Goal: Find specific page/section: Find specific page/section

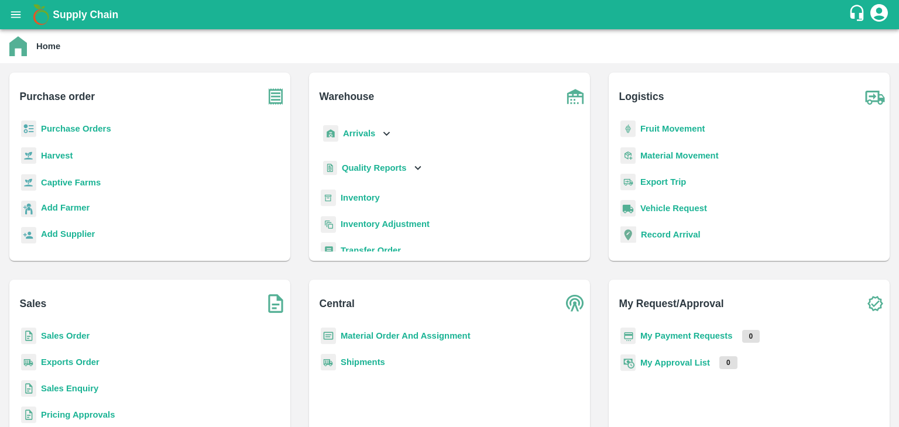
click at [57, 335] on b "Sales Order" at bounding box center [65, 335] width 49 height 9
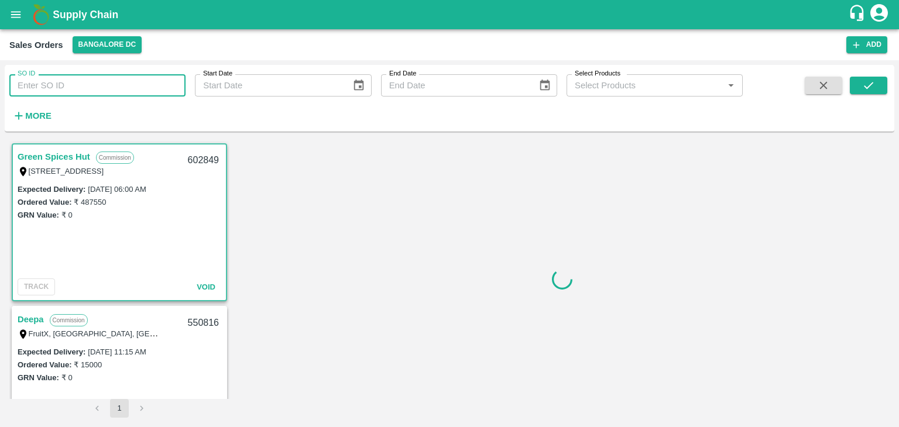
click at [162, 84] on input "SO ID" at bounding box center [97, 85] width 176 height 22
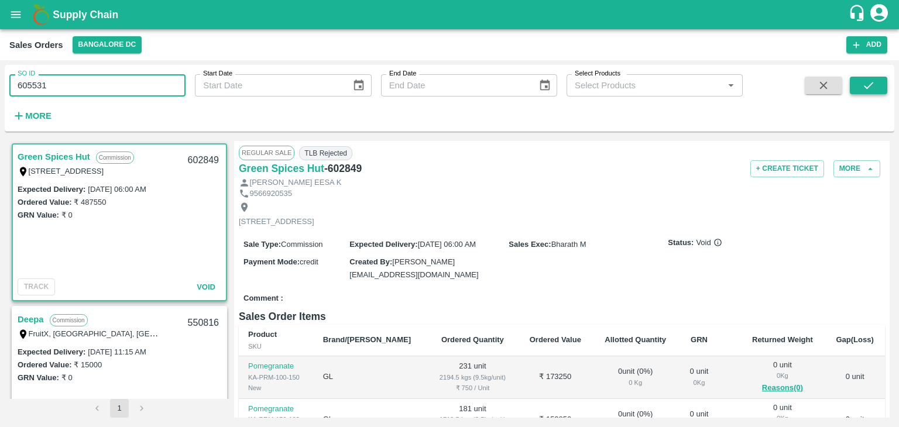
type input "605531"
click at [881, 84] on button "submit" at bounding box center [868, 86] width 37 height 18
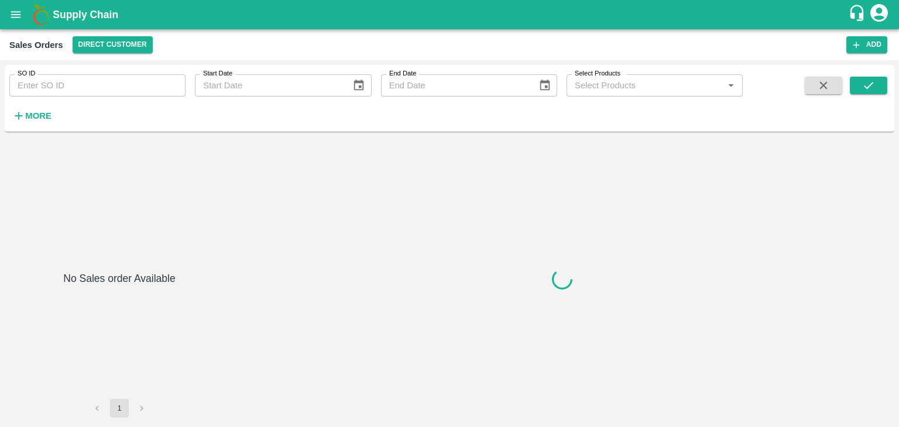
type input "605531"
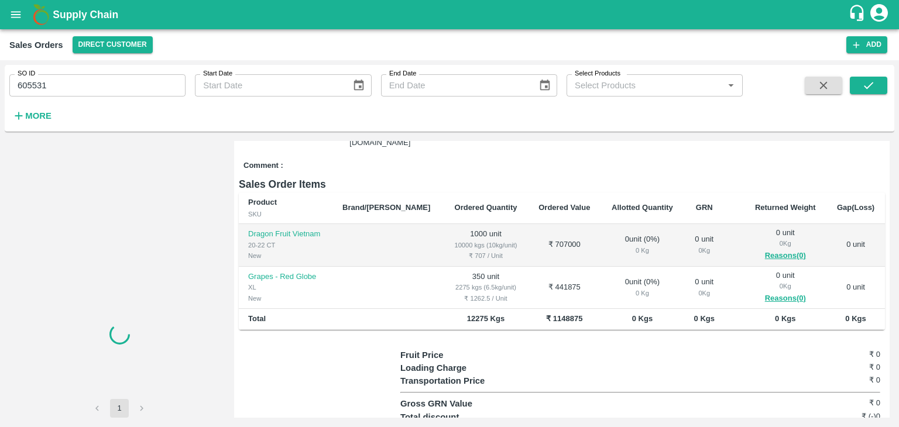
scroll to position [56, 0]
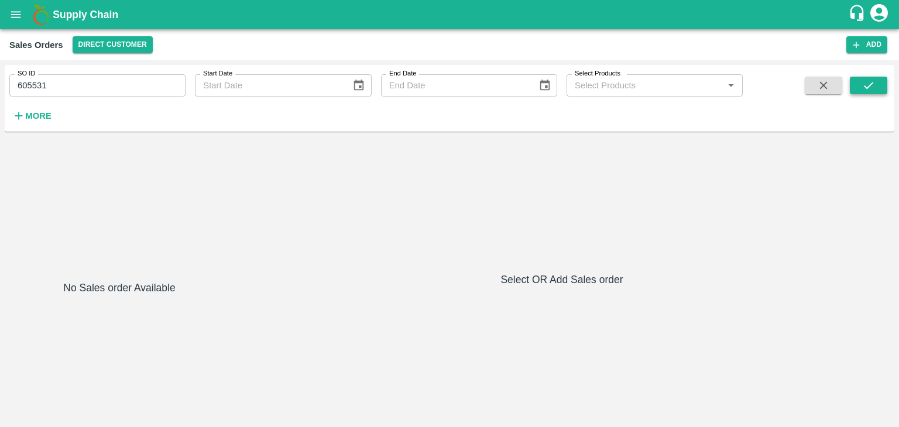
click at [878, 90] on button "submit" at bounding box center [868, 86] width 37 height 18
click at [873, 86] on icon "submit" at bounding box center [868, 85] width 13 height 13
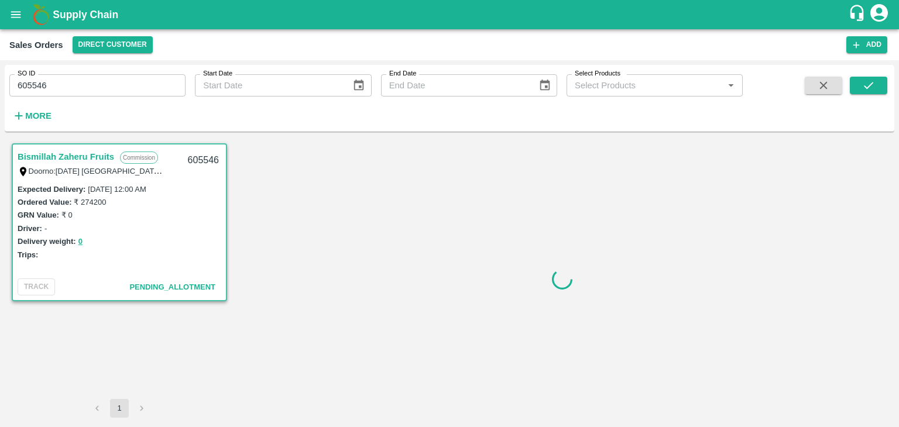
click at [138, 216] on div "GRN Value: ₹ 0" at bounding box center [120, 214] width 204 height 13
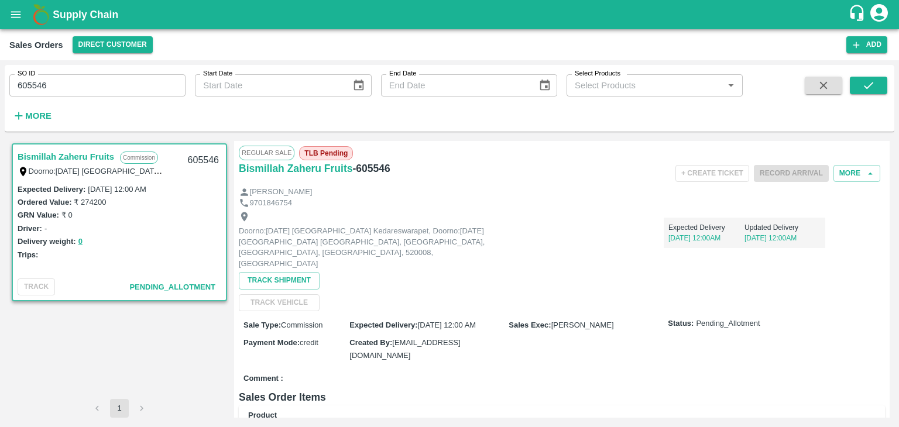
click at [98, 85] on input "605546" at bounding box center [97, 85] width 176 height 22
type input "6"
click at [885, 84] on button "submit" at bounding box center [868, 86] width 37 height 18
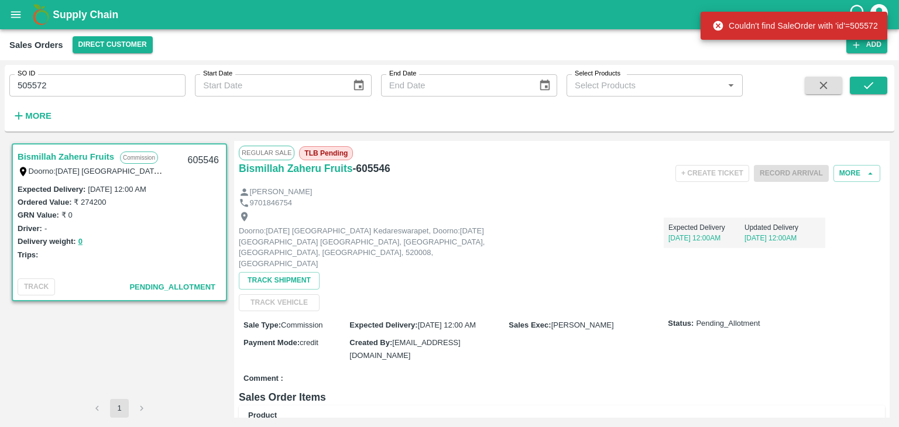
click at [19, 87] on input "505572" at bounding box center [97, 85] width 176 height 22
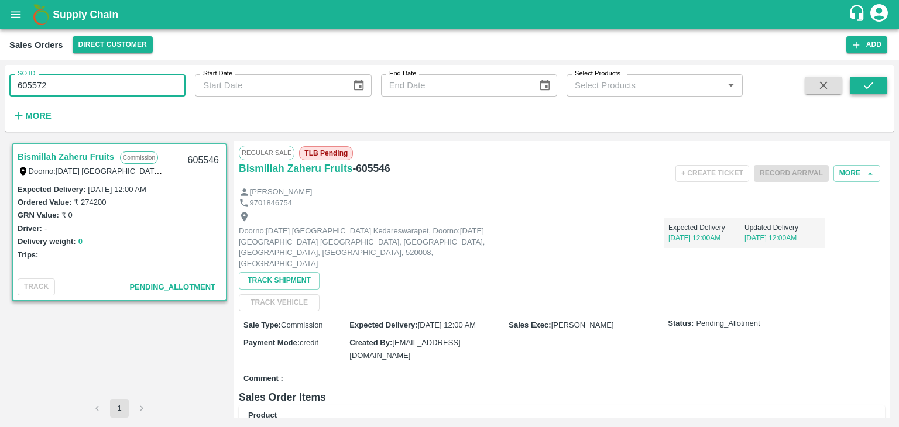
click at [873, 85] on icon "submit" at bounding box center [868, 85] width 13 height 13
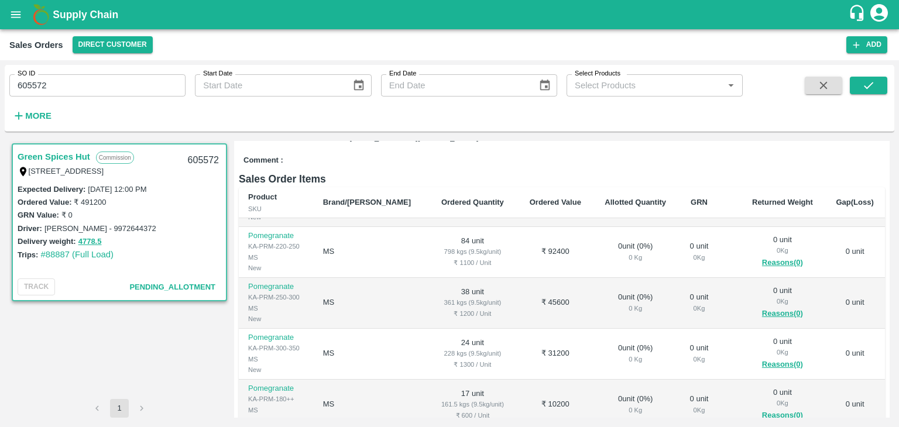
scroll to position [155, 0]
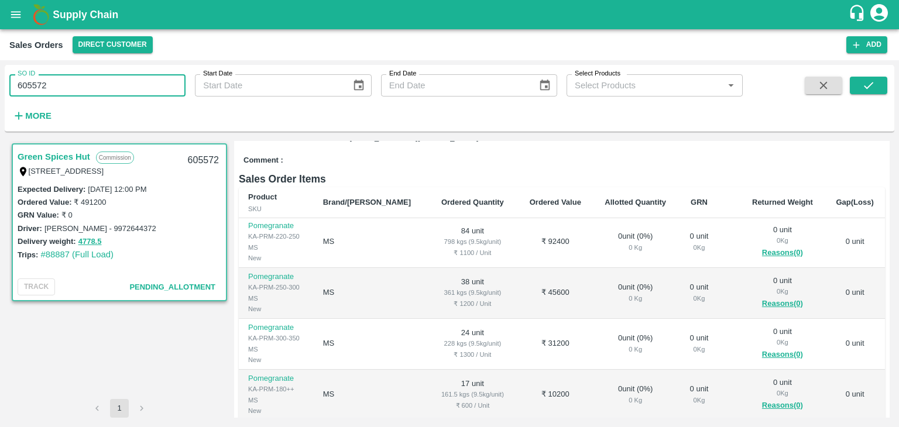
click at [21, 87] on input "605572" at bounding box center [97, 85] width 176 height 22
click at [75, 85] on input "605572" at bounding box center [97, 85] width 176 height 22
click at [882, 83] on button "submit" at bounding box center [868, 86] width 37 height 18
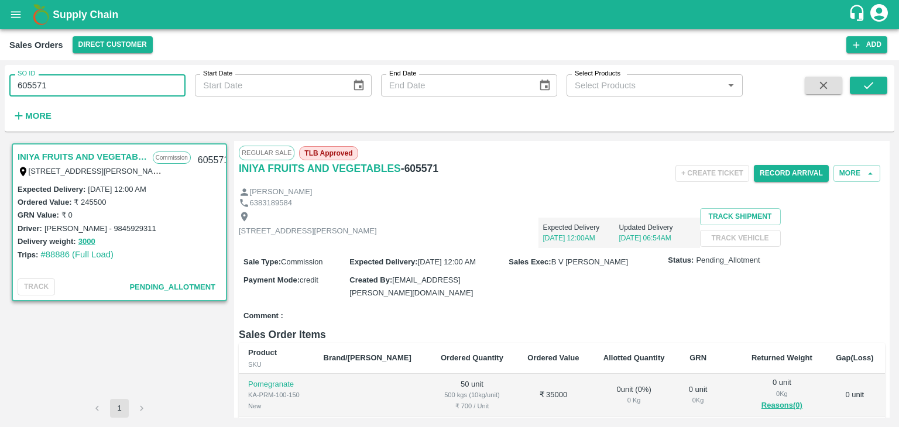
click at [108, 84] on input "605571" at bounding box center [97, 85] width 176 height 22
type input "605546"
click at [864, 85] on icon "submit" at bounding box center [868, 85] width 13 height 13
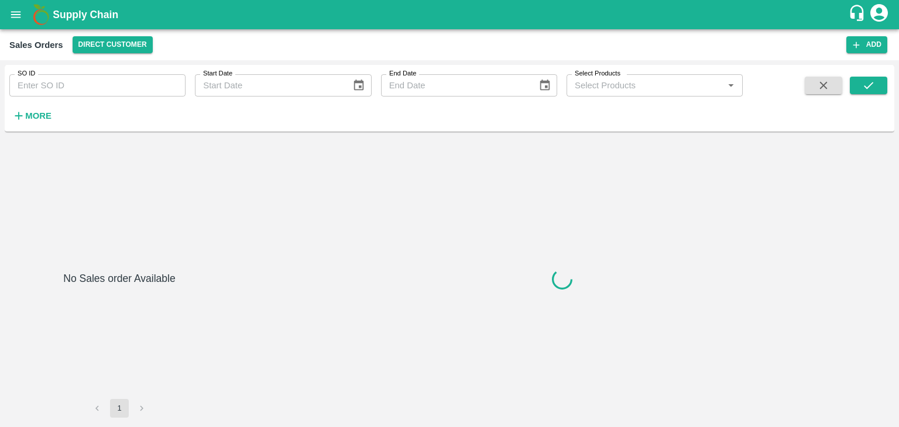
type input "605531"
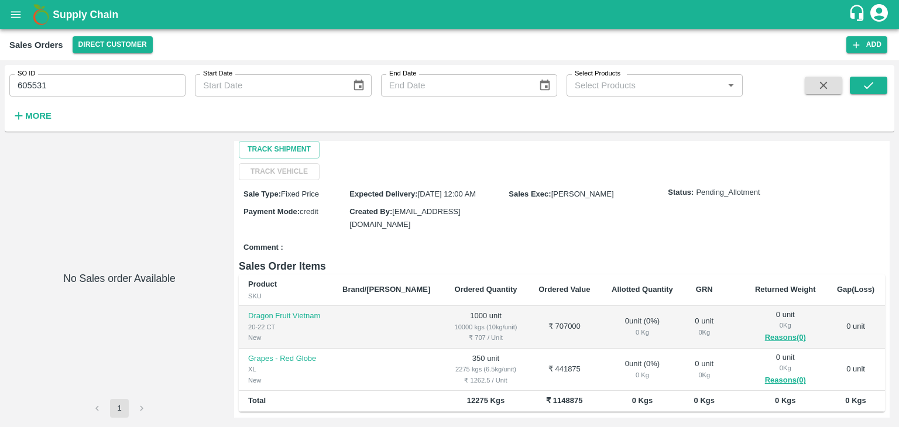
scroll to position [234, 0]
